Goal: Task Accomplishment & Management: Manage account settings

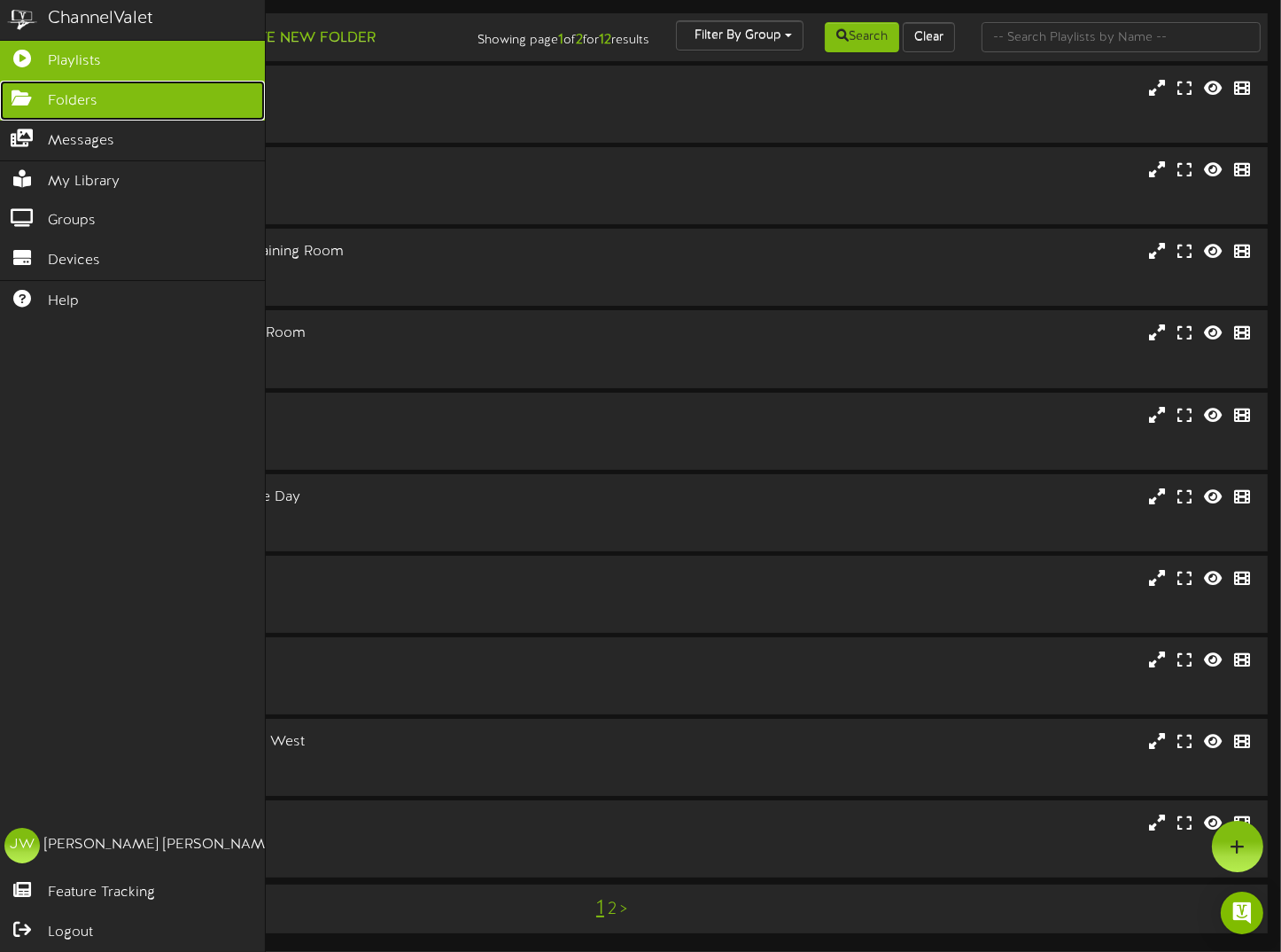
click at [37, 106] on link "Folders" at bounding box center [132, 100] width 265 height 40
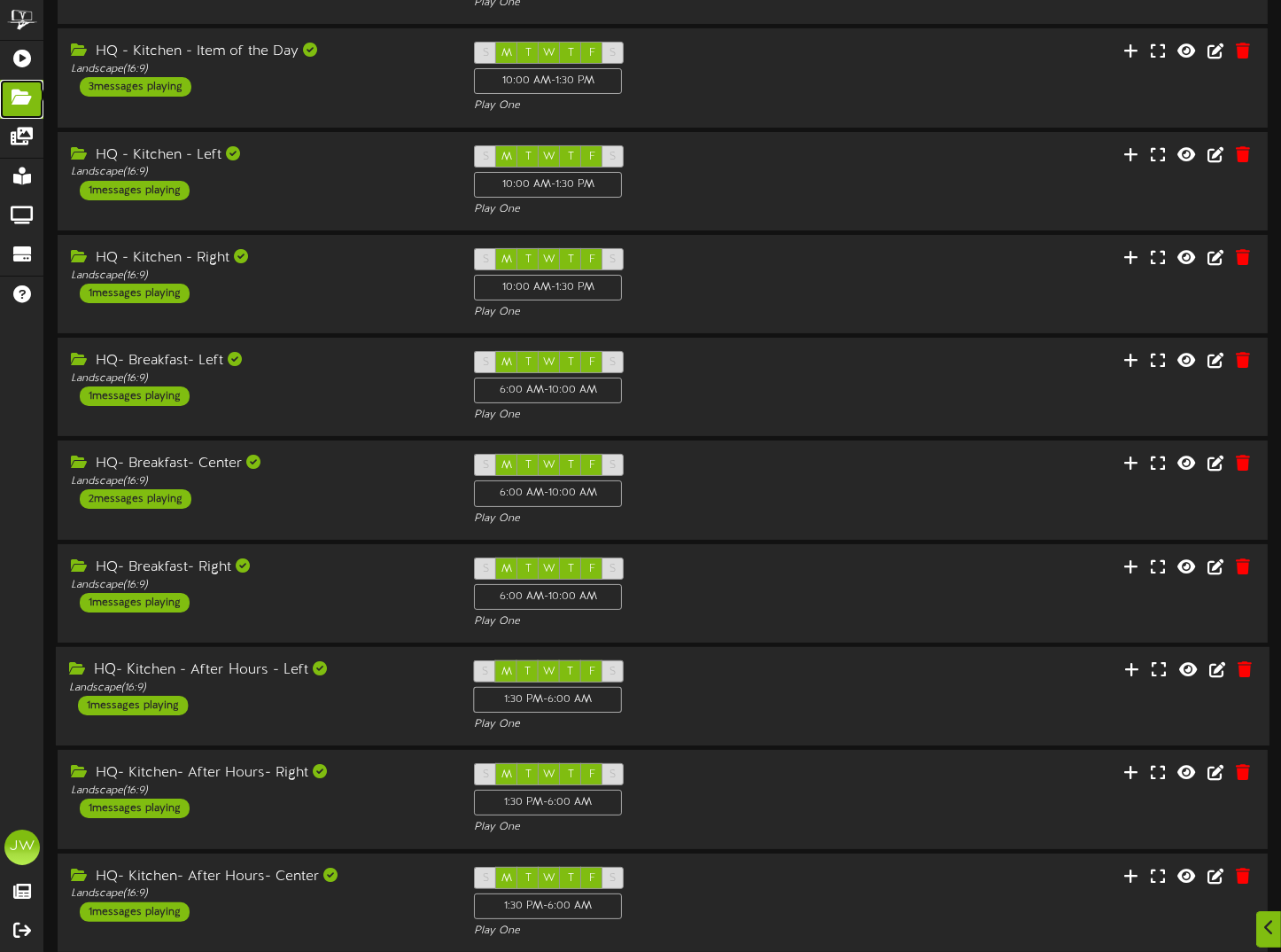
scroll to position [236, 0]
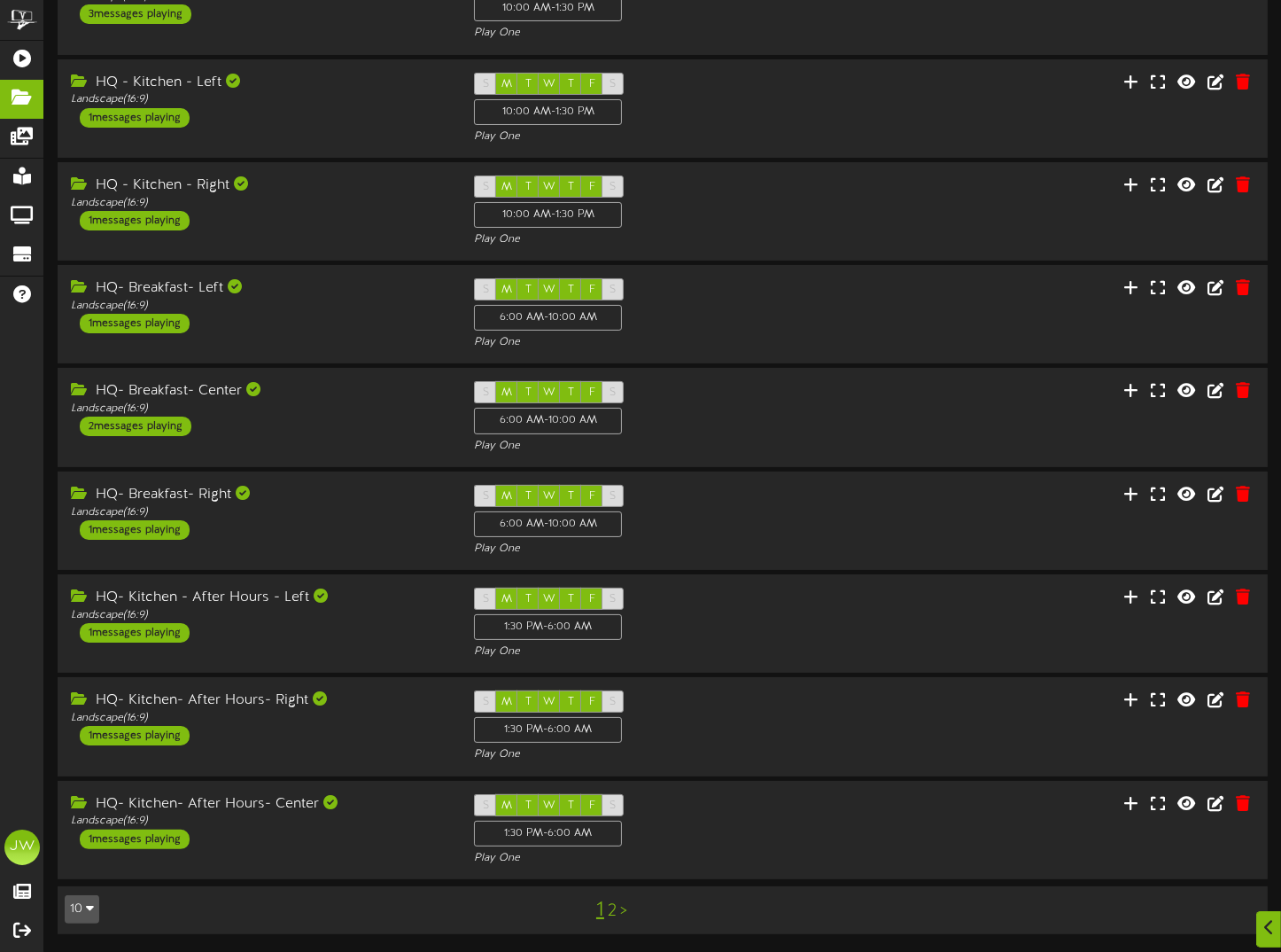
click at [611, 914] on link "2" at bounding box center [612, 910] width 9 height 19
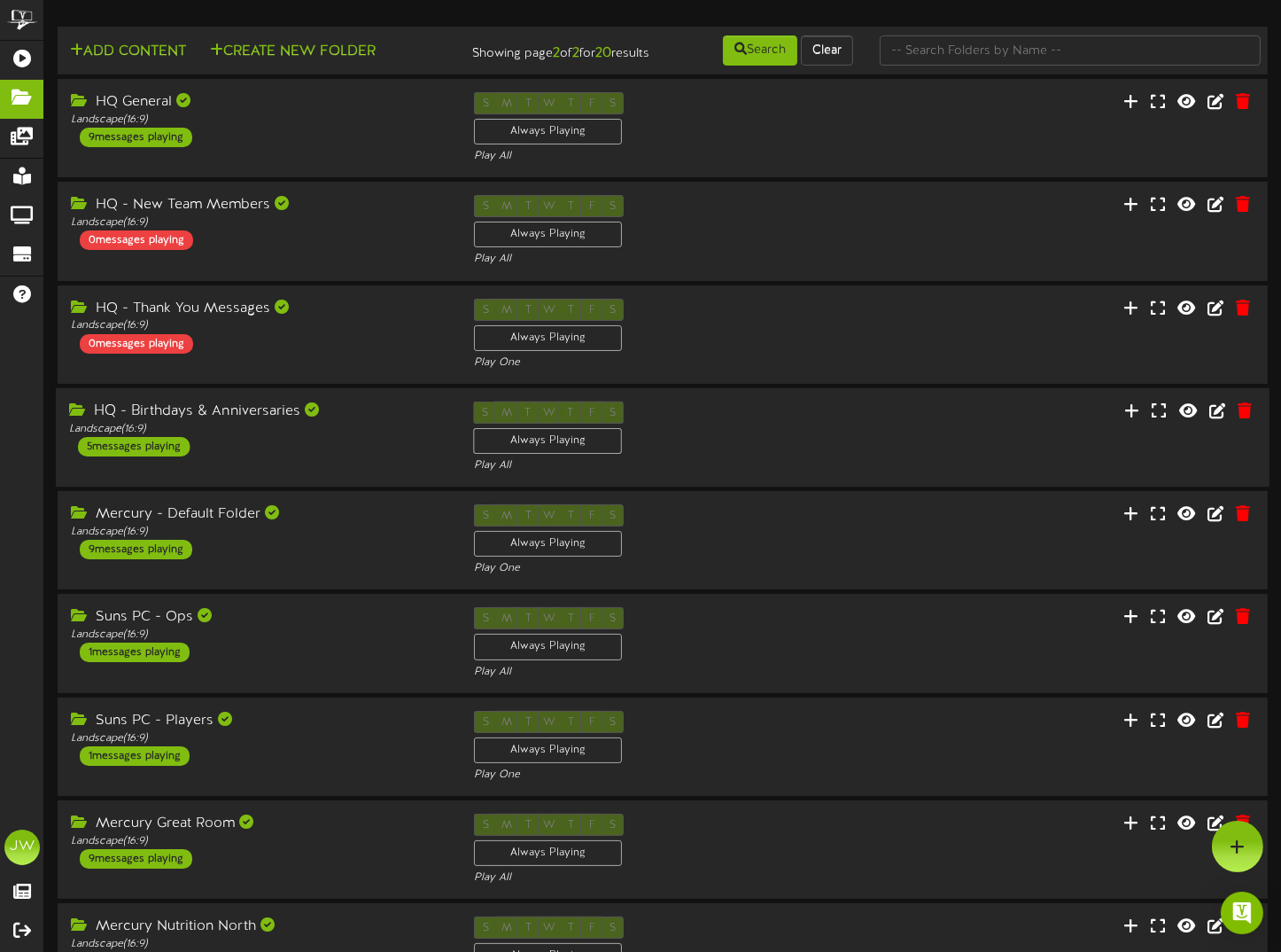
click at [281, 421] on div "HQ - Birthdays & Anniversaries" at bounding box center [258, 411] width 379 height 20
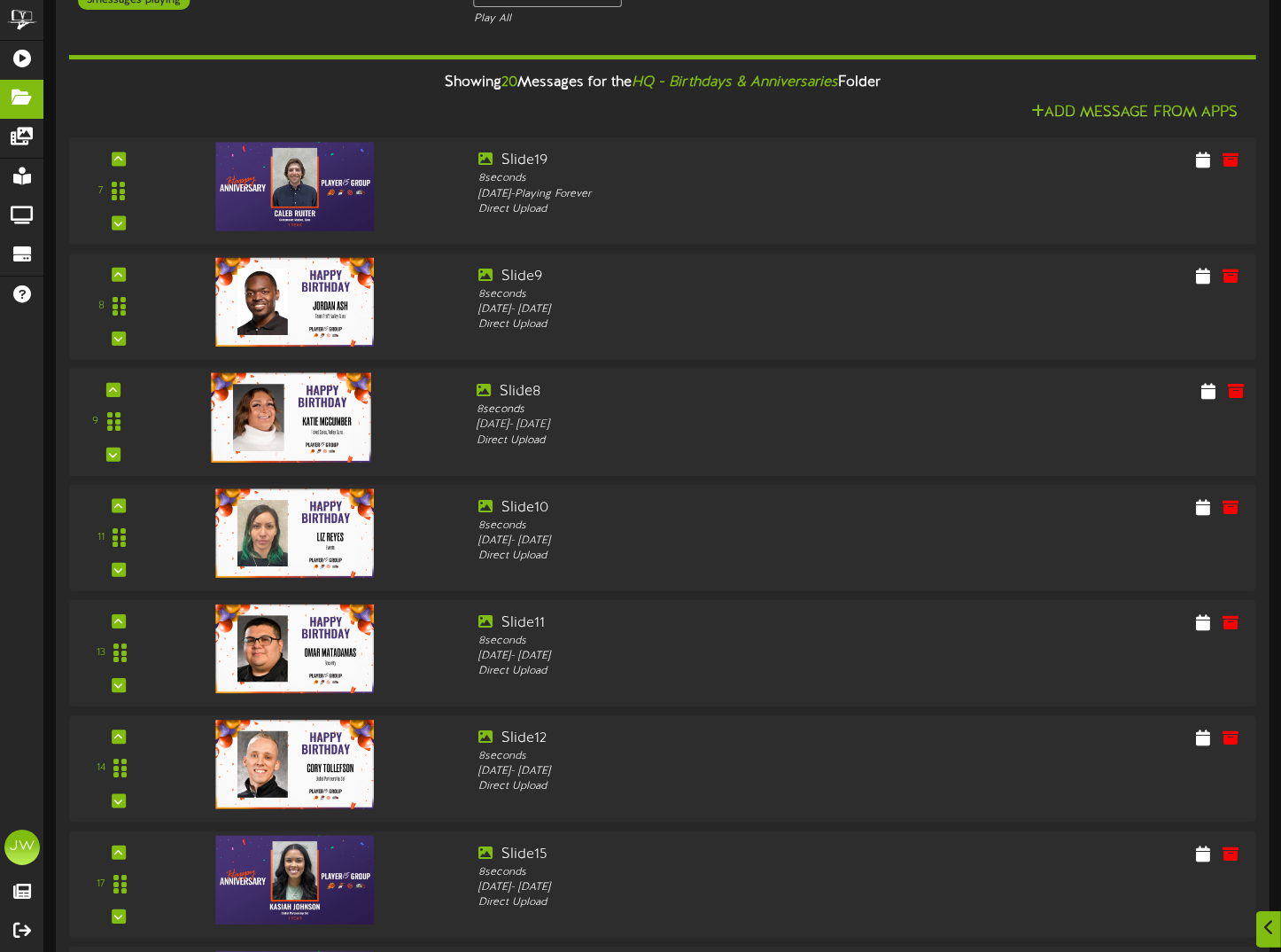
scroll to position [355, 0]
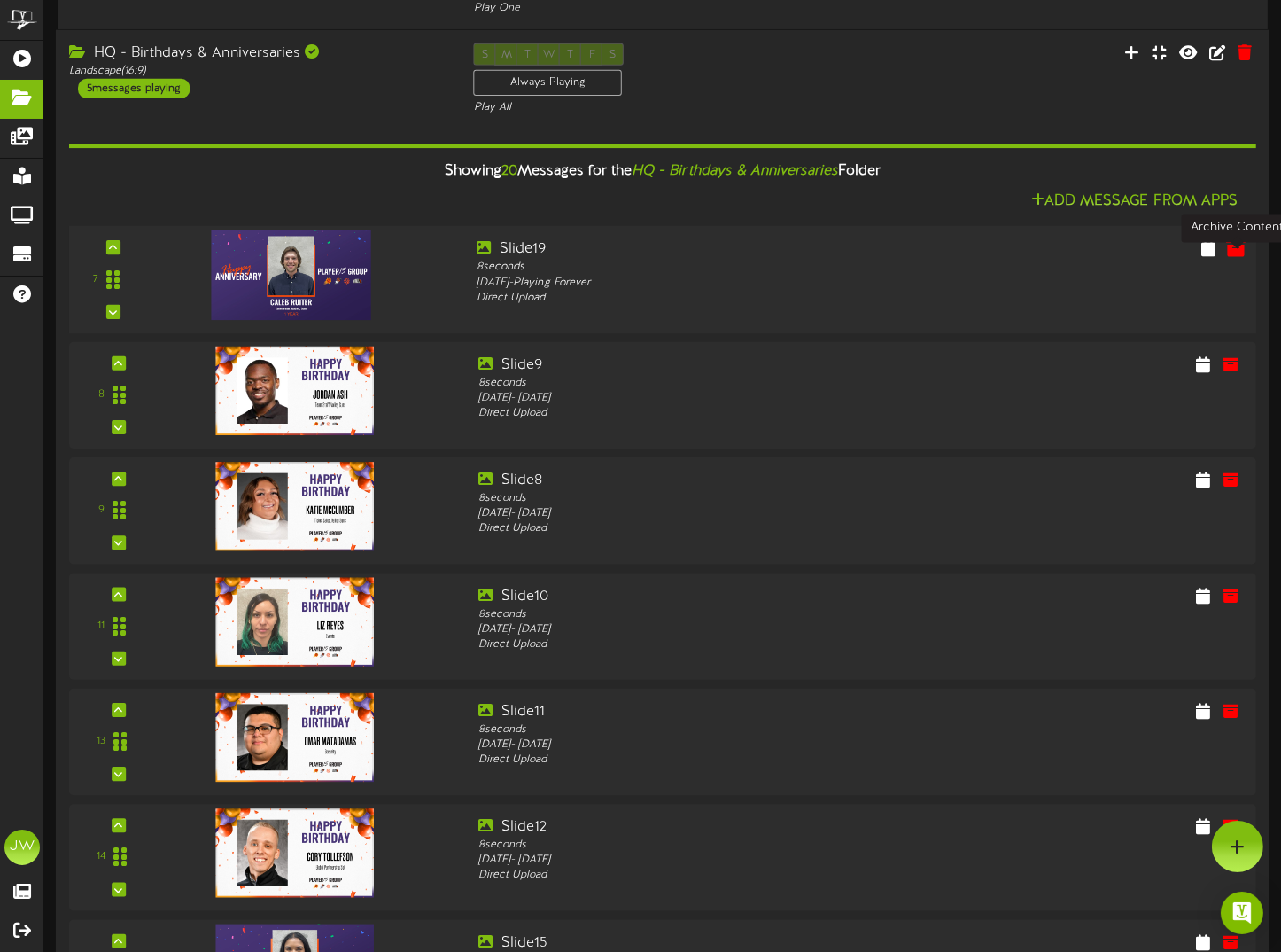
click at [1234, 257] on icon at bounding box center [1236, 246] width 19 height 19
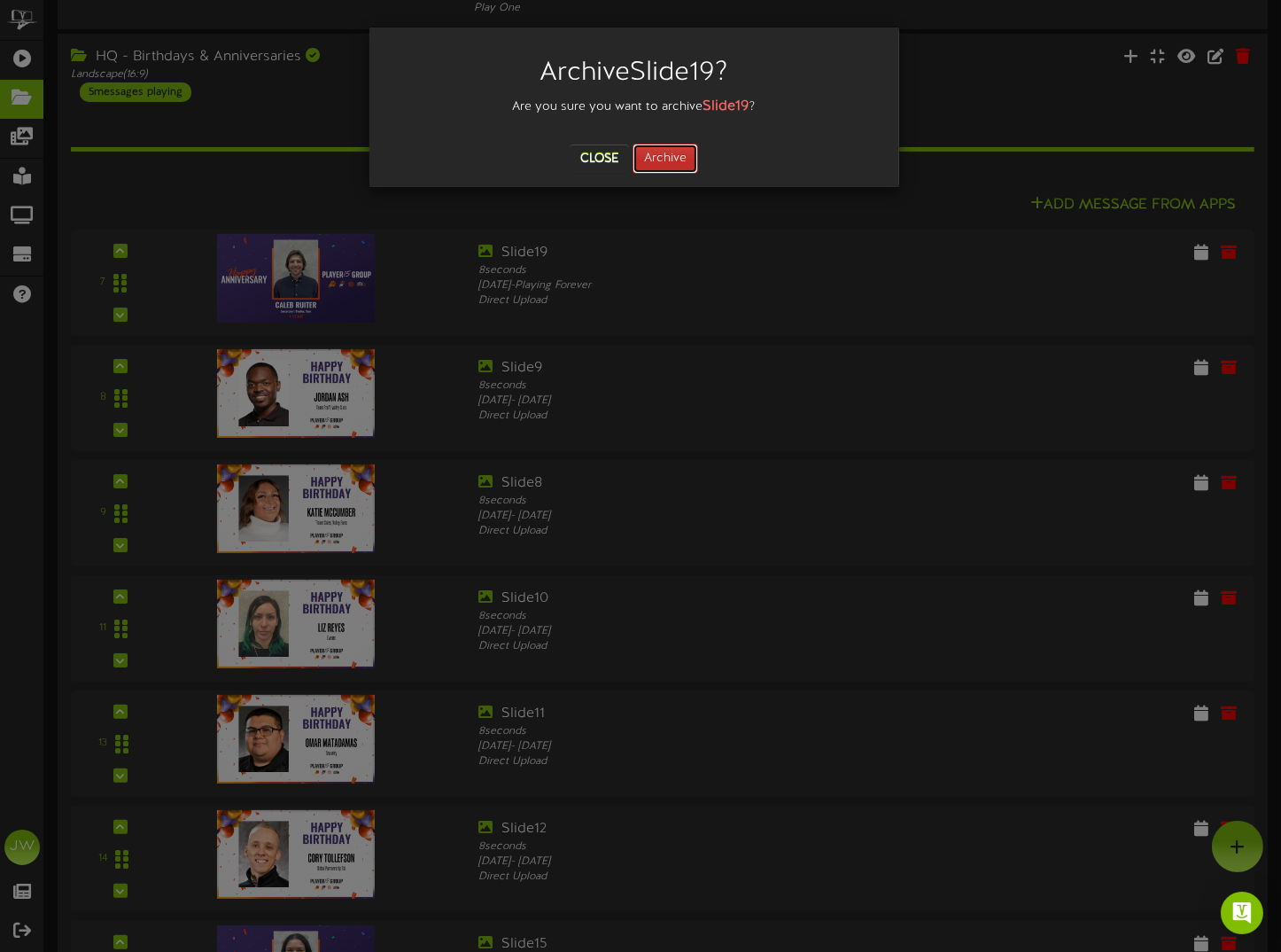
click at [651, 155] on button "Archive" at bounding box center [665, 158] width 66 height 31
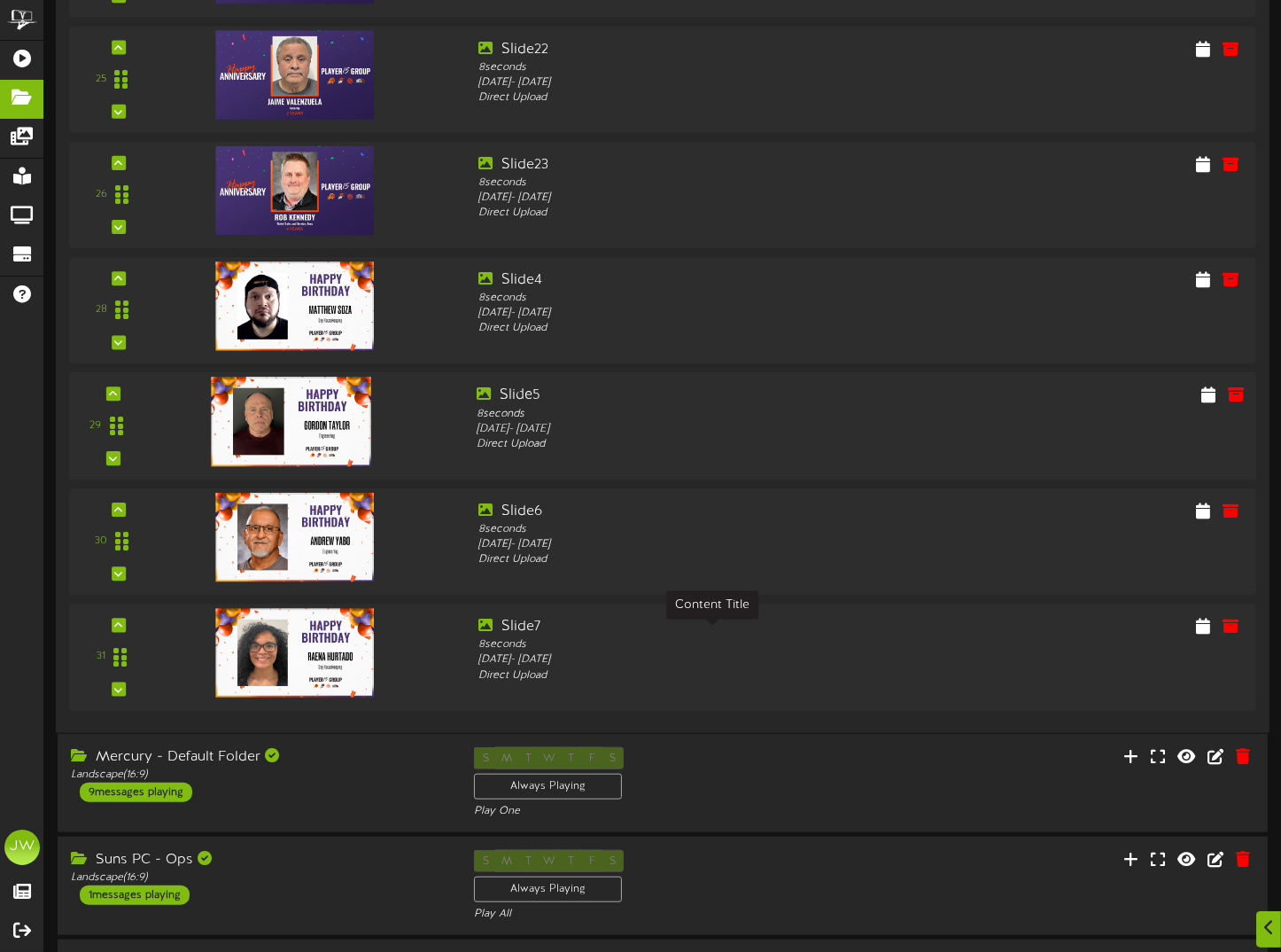
scroll to position [2126, 0]
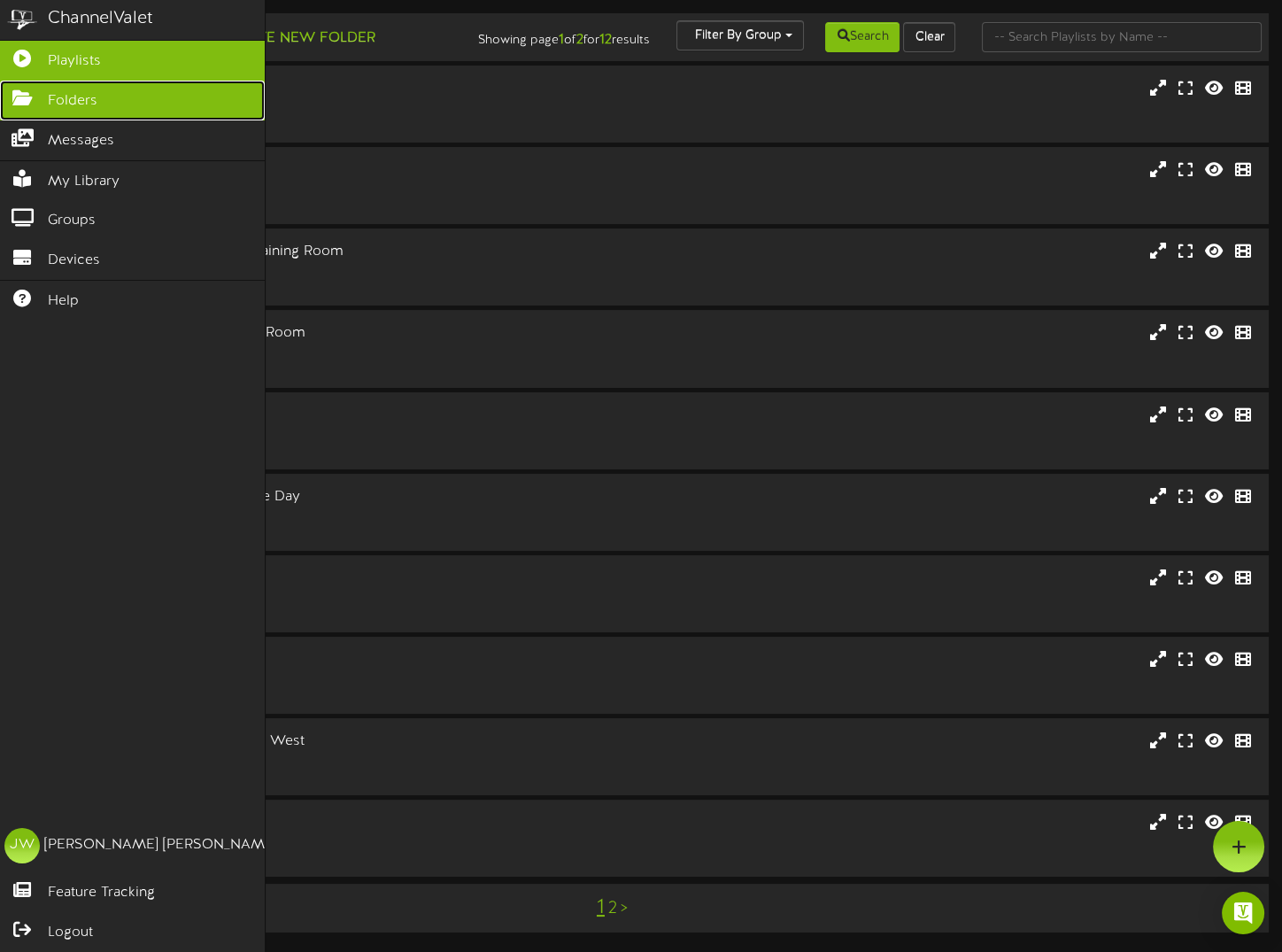
click at [32, 96] on icon at bounding box center [22, 96] width 44 height 13
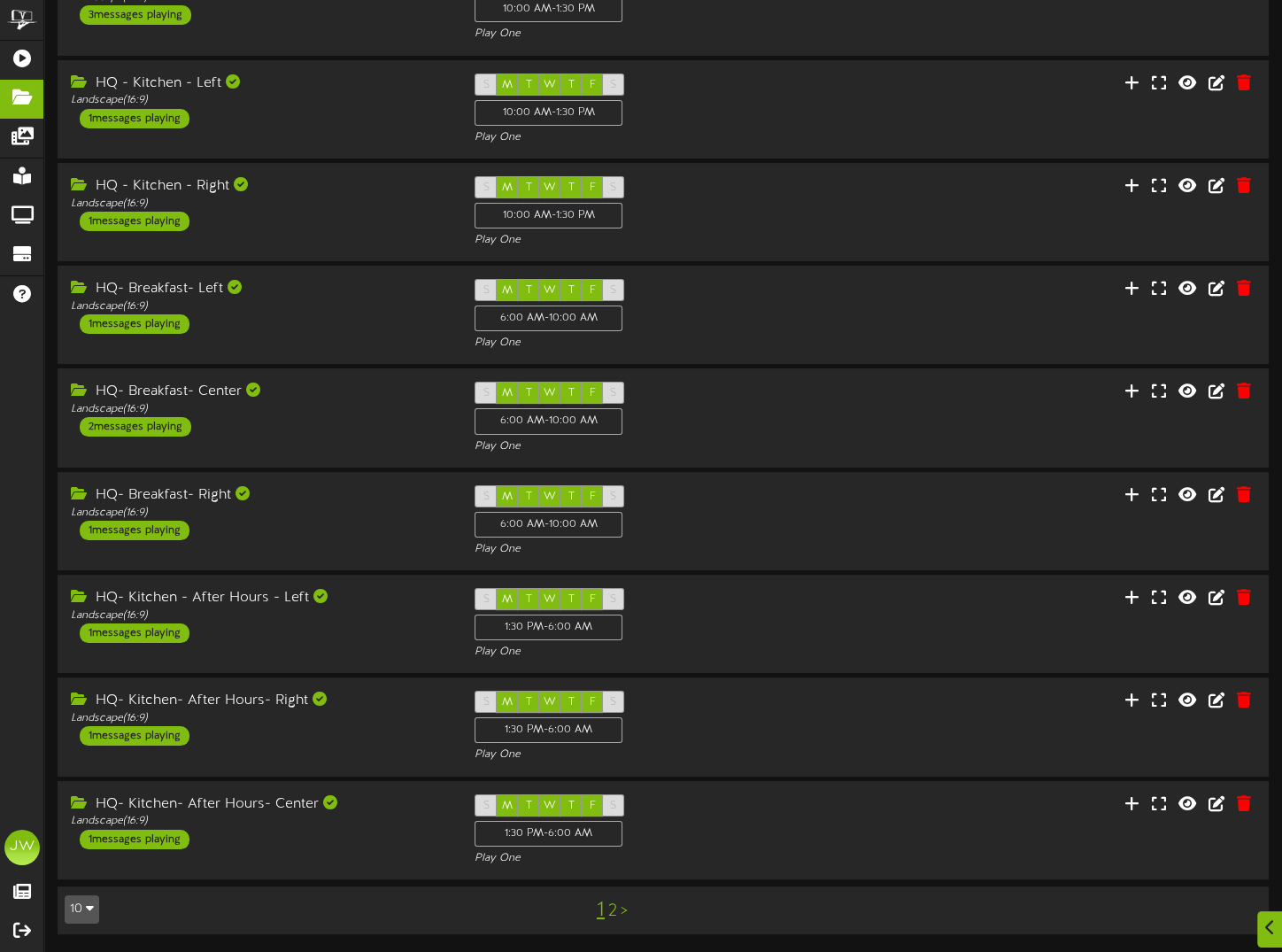
scroll to position [236, 0]
click at [611, 909] on link "2" at bounding box center [613, 910] width 9 height 19
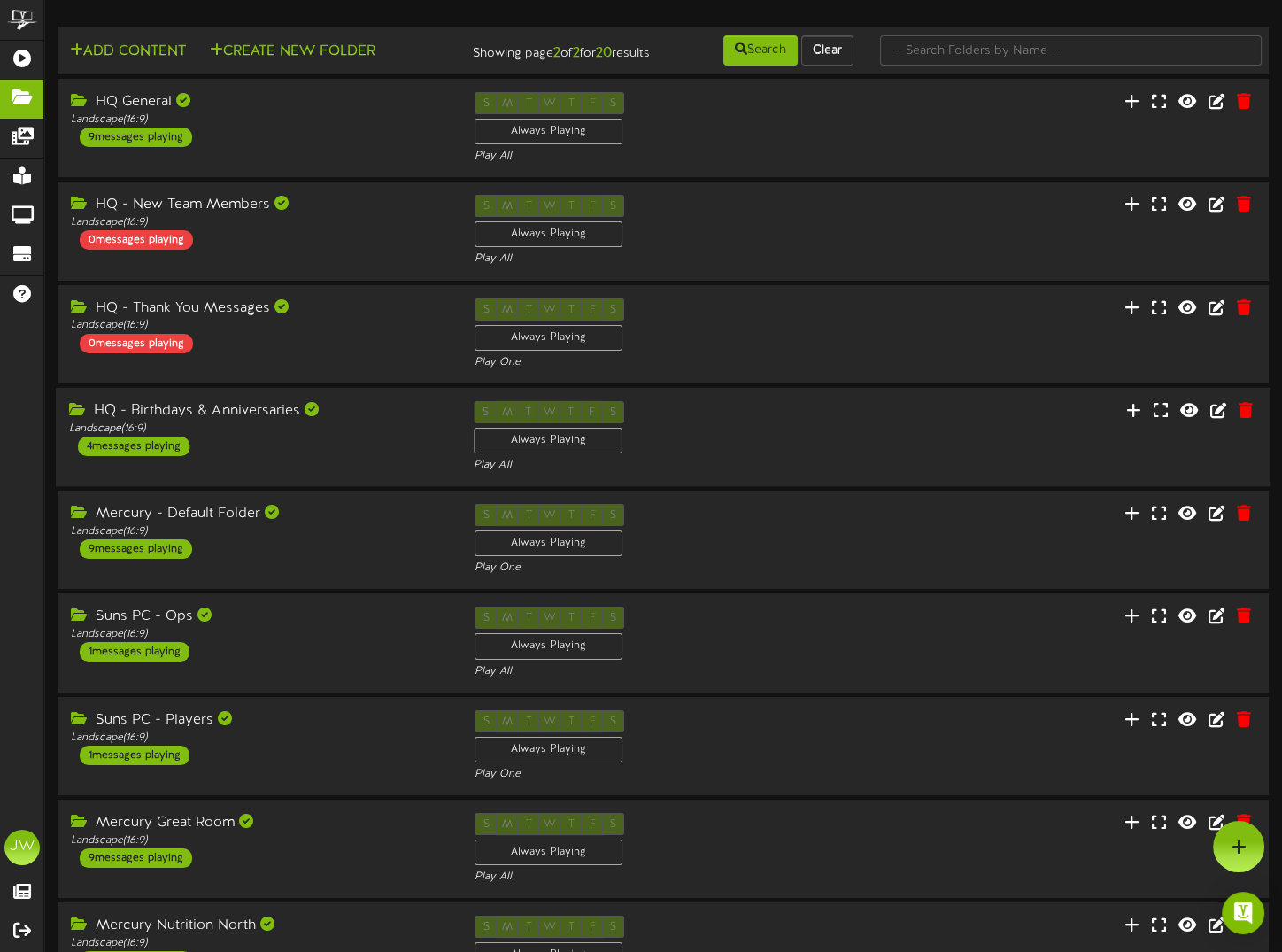
click at [250, 421] on div "HQ - Birthdays & Anniversaries" at bounding box center [258, 411] width 379 height 20
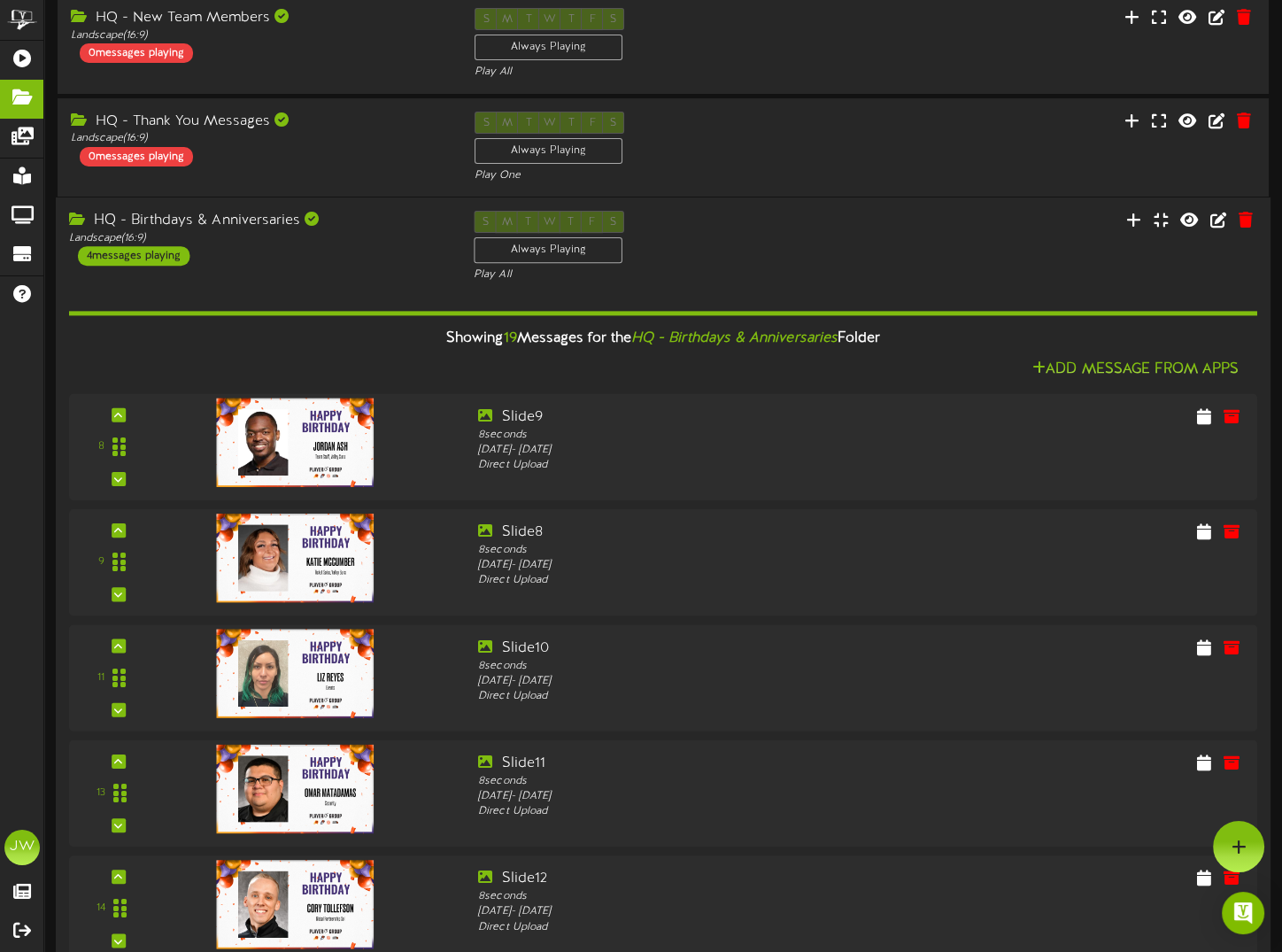
scroll to position [177, 0]
